Goal: Task Accomplishment & Management: Manage account settings

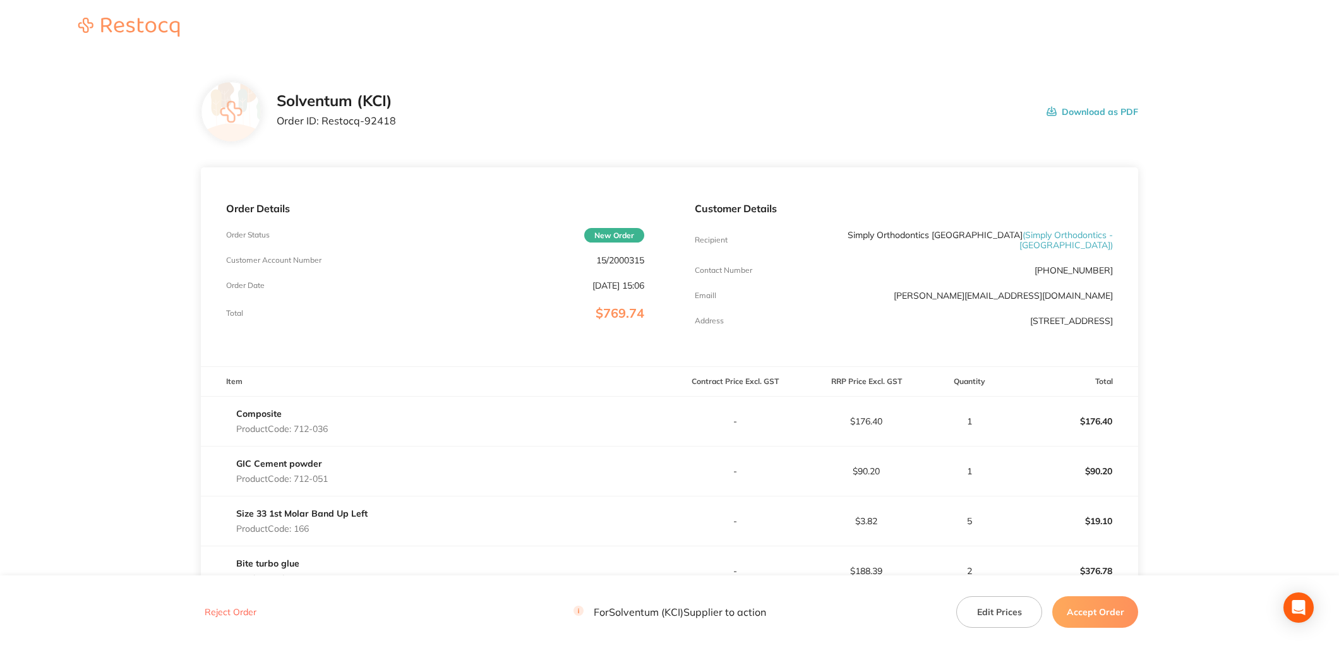
click at [620, 254] on div "Order Details Order Status New Order Customer Account Number 15/2000315 Order D…" at bounding box center [435, 266] width 469 height 199
click at [619, 254] on div "Order Details Order Status New Order Customer Account Number 15/2000315 Order D…" at bounding box center [435, 266] width 469 height 199
copy p "2000315"
drag, startPoint x: 1113, startPoint y: 286, endPoint x: 1001, endPoint y: 287, distance: 111.8
click at [1001, 287] on div "Customer Details Recipient Simply Orthodontics [GEOGRAPHIC_DATA] ( Simply Ortho…" at bounding box center [903, 266] width 469 height 199
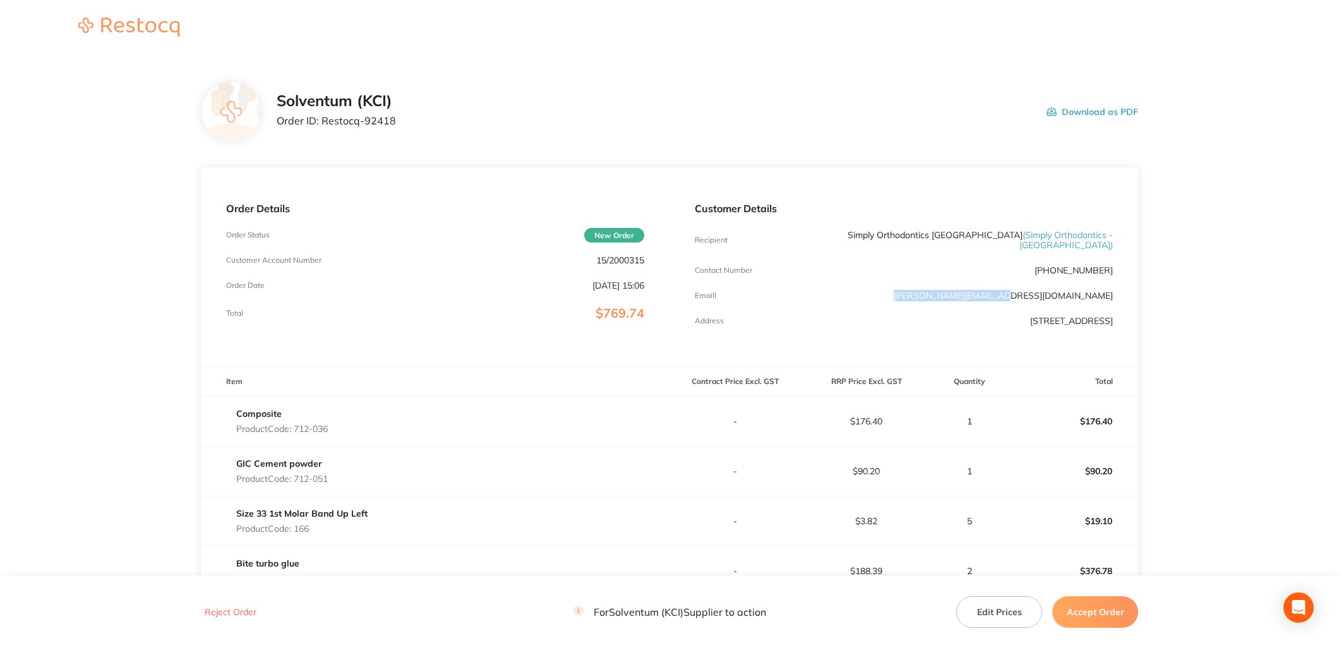
drag, startPoint x: 1001, startPoint y: 287, endPoint x: 1021, endPoint y: 286, distance: 20.2
copy link "[PERSON_NAME][EMAIL_ADDRESS][DOMAIN_NAME]"
drag, startPoint x: 395, startPoint y: 133, endPoint x: 321, endPoint y: 130, distance: 73.9
click at [321, 130] on div "Solventum (KCI) Order ID: Restocq- 92418 Download as PDF" at bounding box center [669, 111] width 937 height 61
copy p "Restocq- 92418"
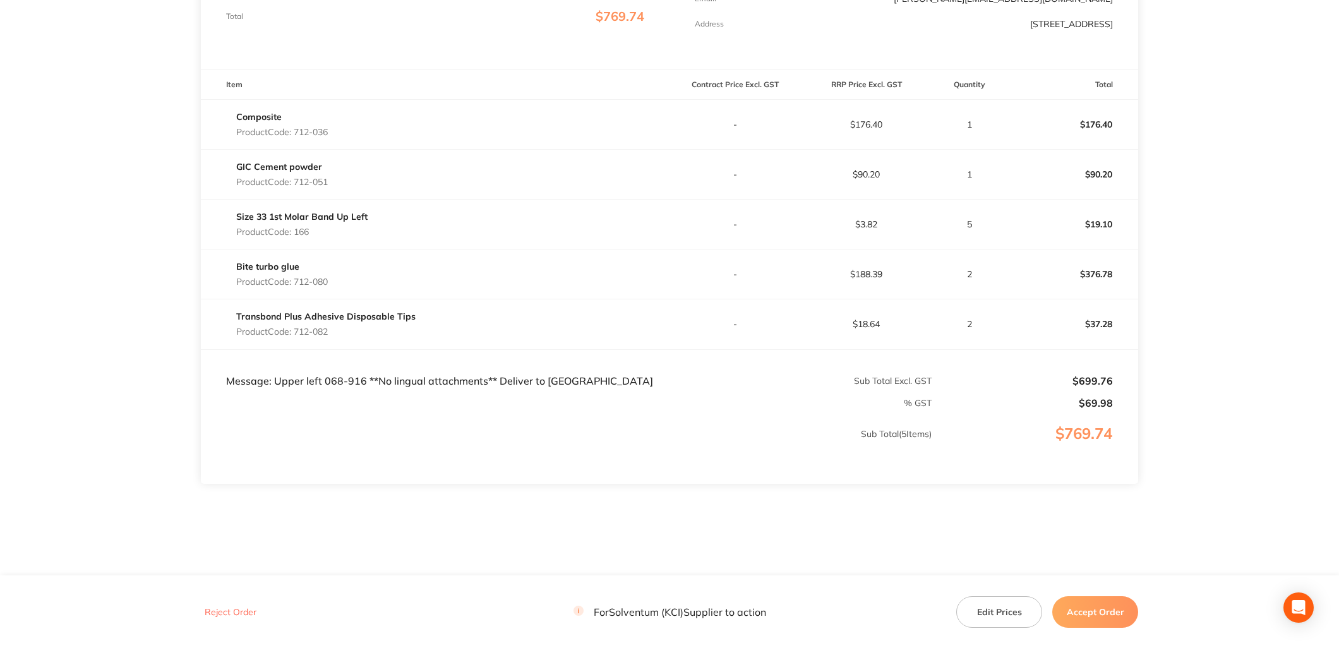
scroll to position [301, 0]
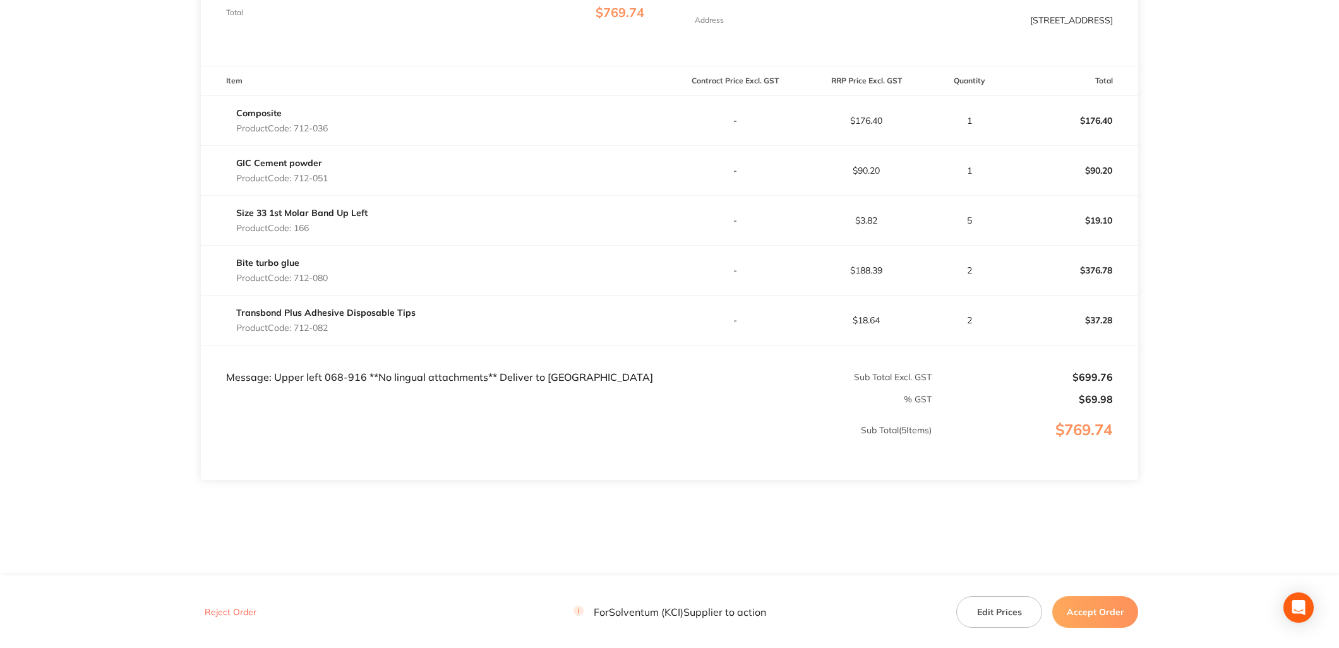
click at [1071, 611] on button "Accept Order" at bounding box center [1095, 611] width 86 height 32
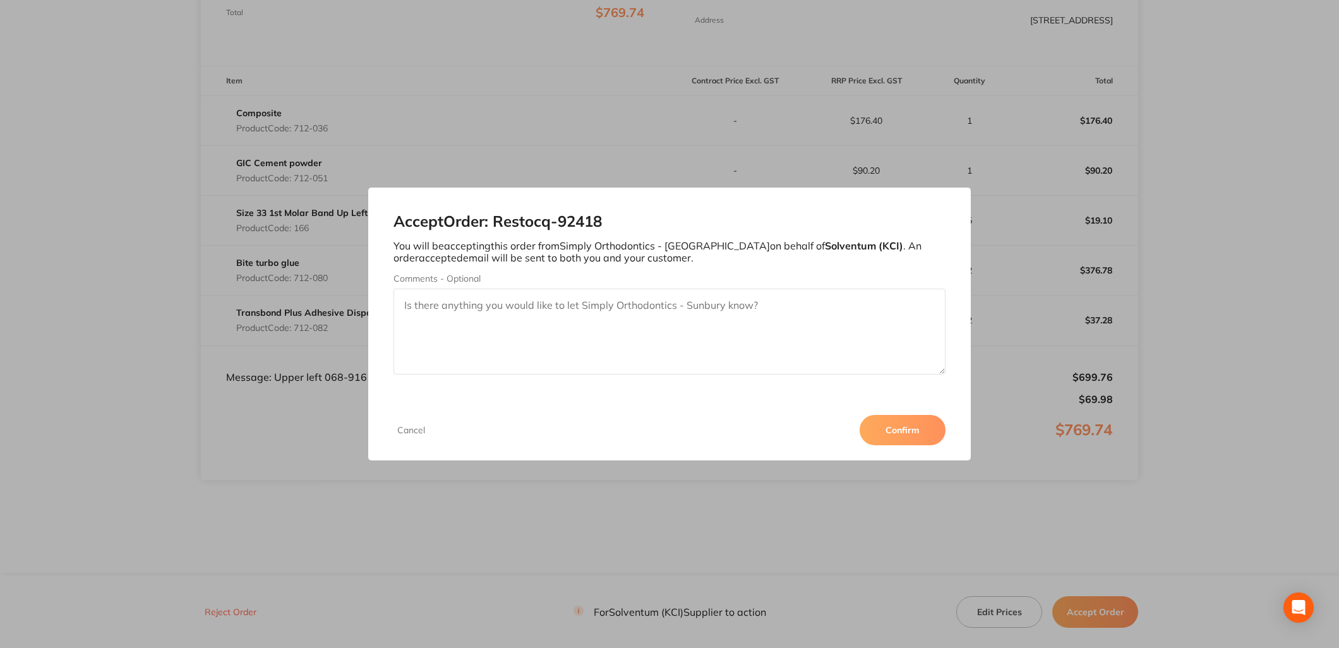
click at [639, 289] on textarea "Comments - Optional" at bounding box center [669, 332] width 552 height 86
click at [634, 314] on textarea "Comments - Optional" at bounding box center [669, 332] width 552 height 86
drag, startPoint x: 685, startPoint y: 314, endPoint x: 404, endPoint y: 328, distance: 281.4
click at [404, 328] on textarea "molar bands have a minimum of 20 per order, thanks" at bounding box center [669, 332] width 552 height 86
type textarea "molar bands have a minimum of 20 per order, thanks"
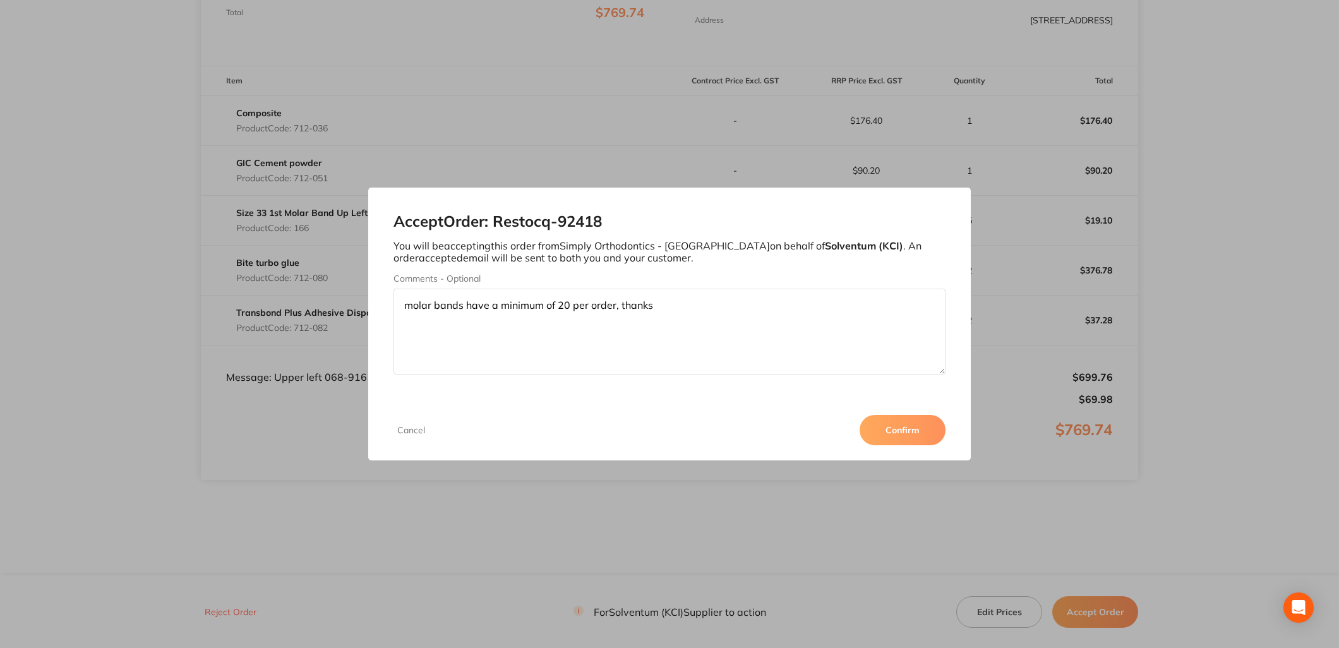
click at [920, 436] on button "Confirm" at bounding box center [902, 430] width 86 height 30
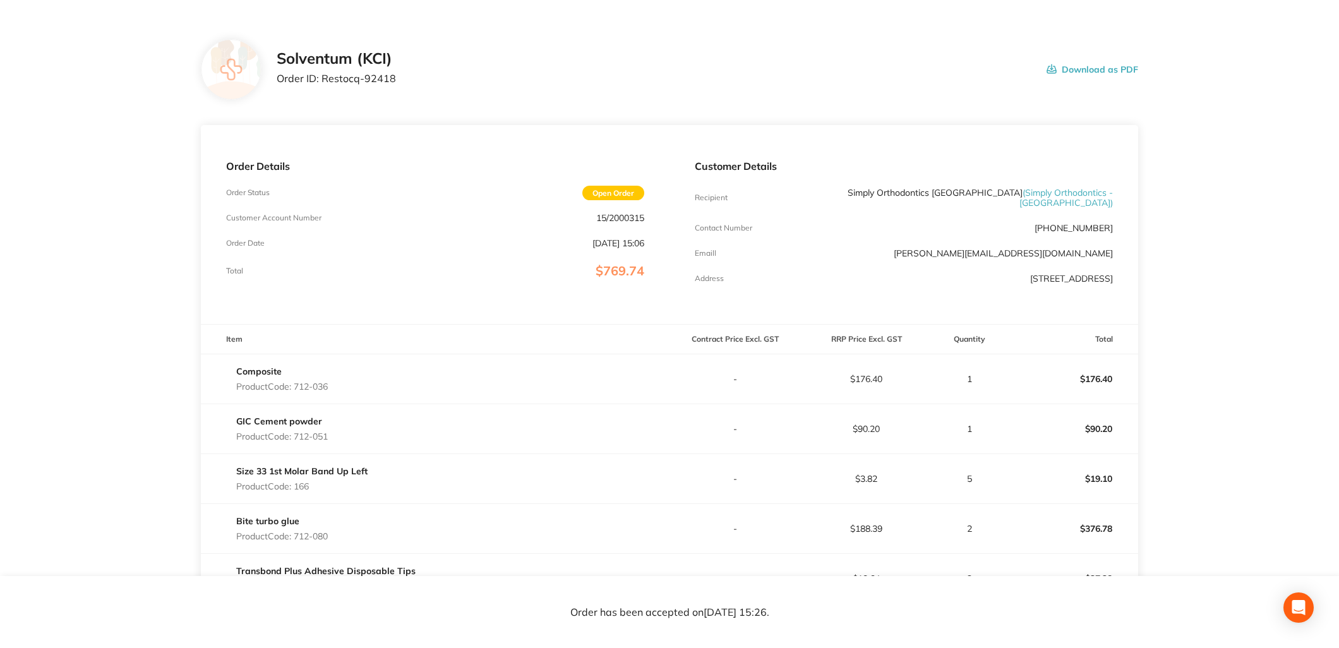
scroll to position [0, 0]
